Goal: Consume media (video, audio)

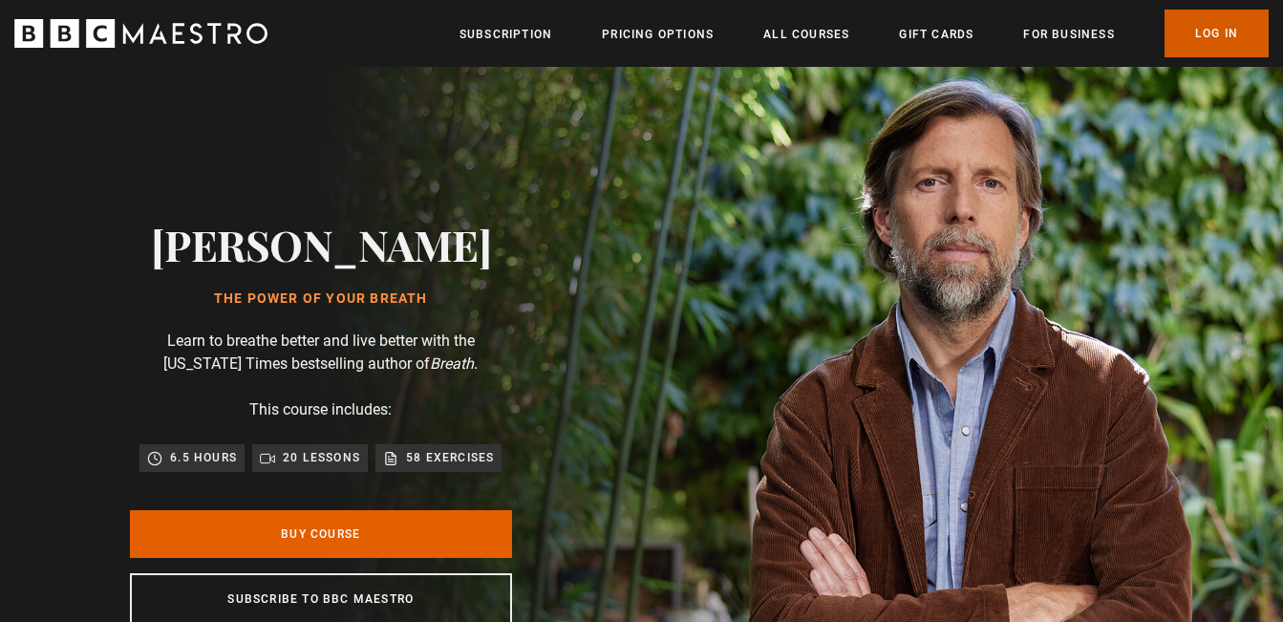
click at [1209, 25] on link "Log In" at bounding box center [1217, 34] width 104 height 48
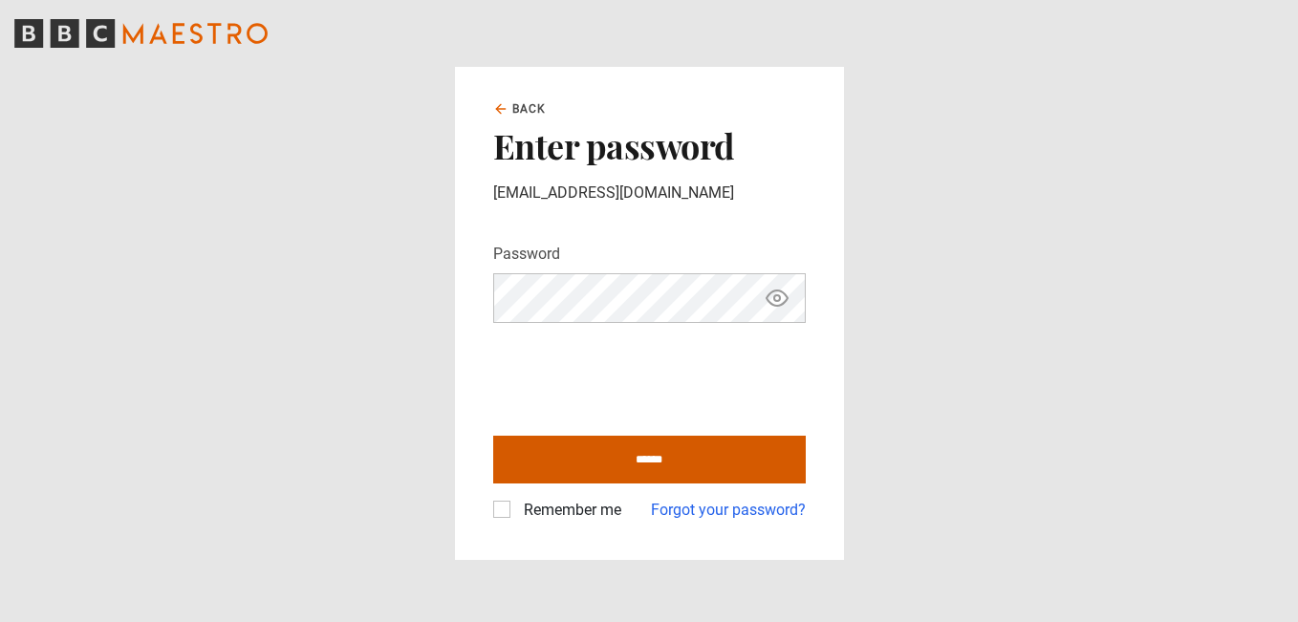
click at [577, 465] on input "******" at bounding box center [649, 460] width 312 height 48
type input "**********"
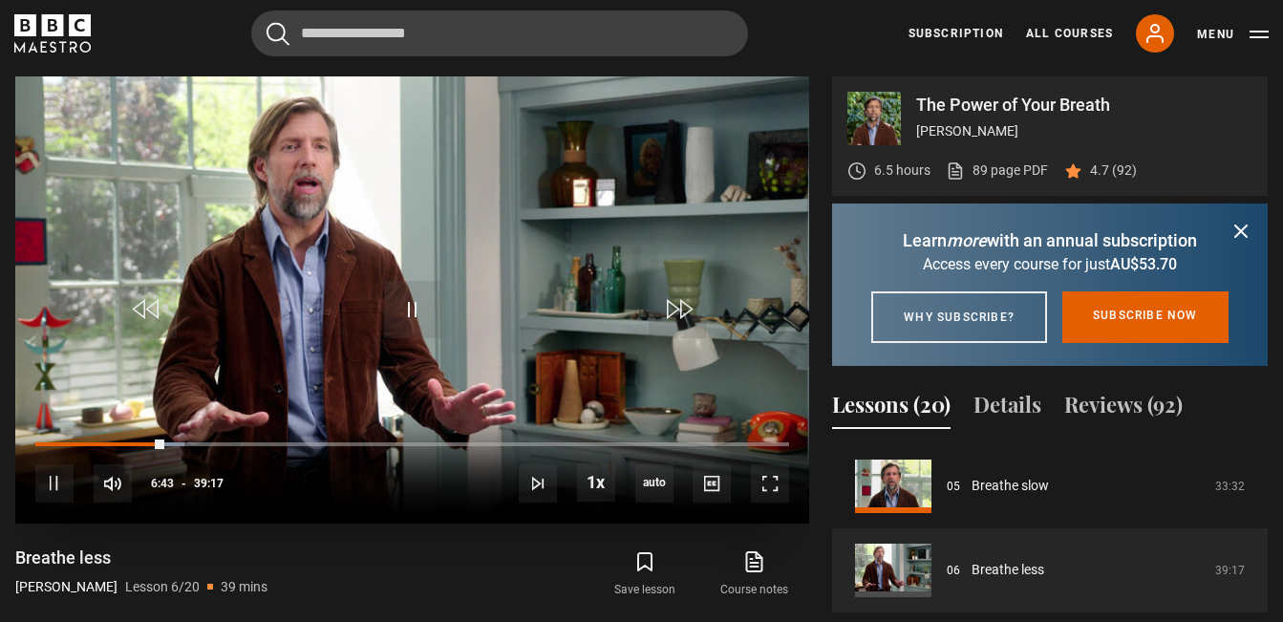
click at [383, 481] on div "10s Skip Back 10 seconds Pause 10s Skip Forward 10 seconds Loaded : 19.73% 06:4…" at bounding box center [412, 471] width 794 height 106
click at [55, 483] on span "Video Player" at bounding box center [54, 483] width 38 height 38
click at [200, 440] on div "10s Skip Back 10 seconds Play 10s Skip Forward 10 seconds Loaded : 0.00% 07:04 …" at bounding box center [412, 471] width 794 height 106
drag, startPoint x: 198, startPoint y: 440, endPoint x: 76, endPoint y: 441, distance: 121.4
click at [76, 441] on div "10s Skip Back 10 seconds Play 10s Skip Forward 10 seconds Loaded : 0.00% 08:21 …" at bounding box center [412, 471] width 794 height 106
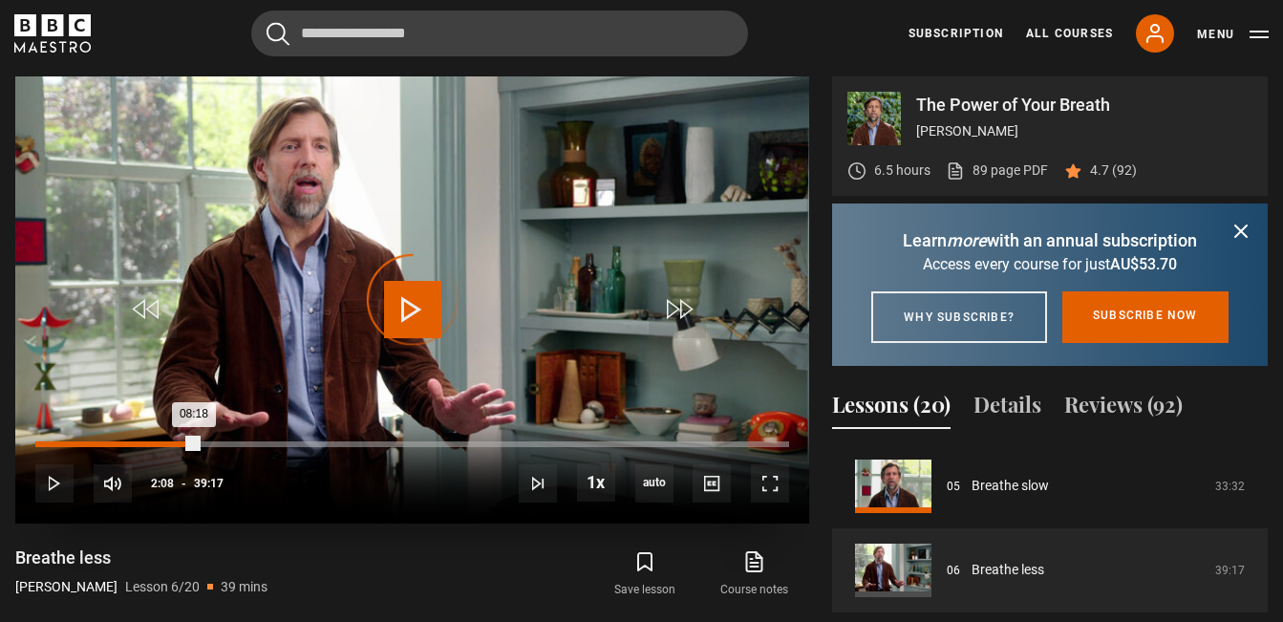
drag, startPoint x: 195, startPoint y: 445, endPoint x: 64, endPoint y: 444, distance: 130.9
click at [64, 444] on div "Loaded : 0.00% 01:29 08:18" at bounding box center [412, 444] width 754 height 6
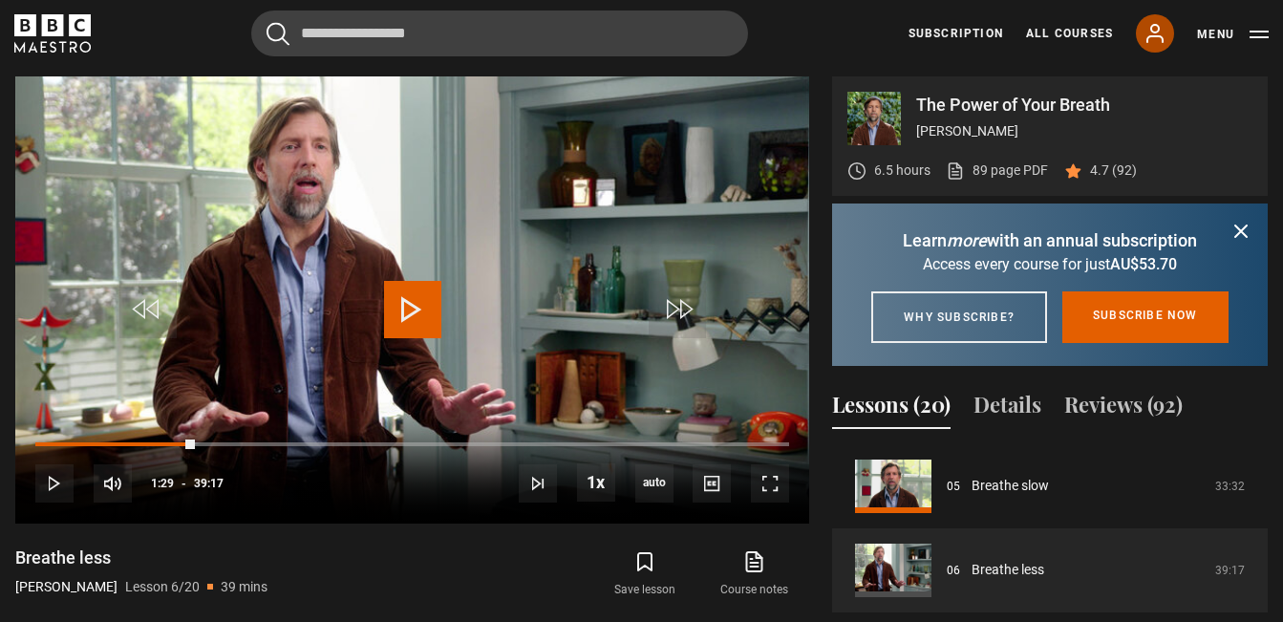
click at [1162, 38] on icon at bounding box center [1155, 33] width 23 height 23
